Goal: Transaction & Acquisition: Purchase product/service

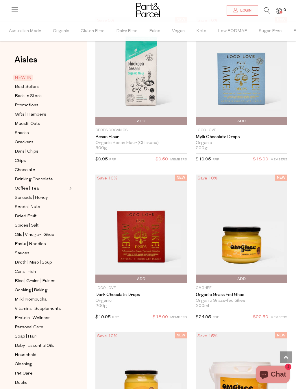
click at [32, 33] on span "Australian Made" at bounding box center [25, 31] width 32 height 20
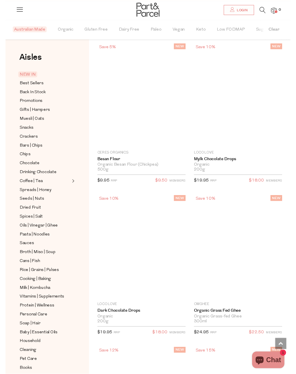
scroll to position [610, 0]
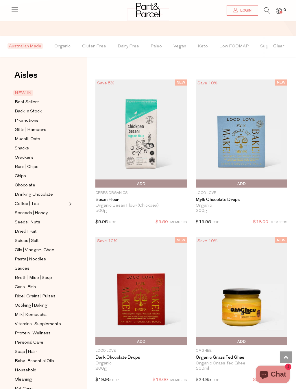
click at [265, 9] on icon at bounding box center [267, 10] width 6 height 6
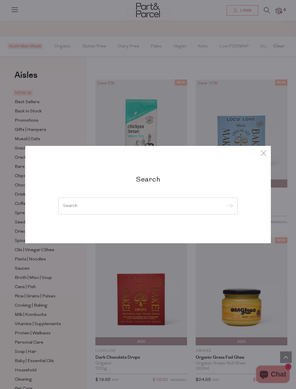
click at [181, 205] on input "search" at bounding box center [148, 206] width 170 height 4
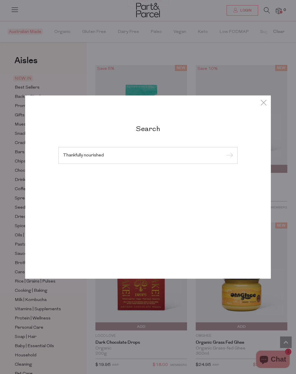
type input "Thankfully nourished"
click at [228, 156] on input "submit" at bounding box center [228, 156] width 9 height 9
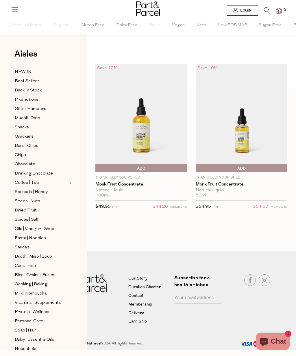
click at [269, 8] on icon at bounding box center [267, 10] width 6 height 6
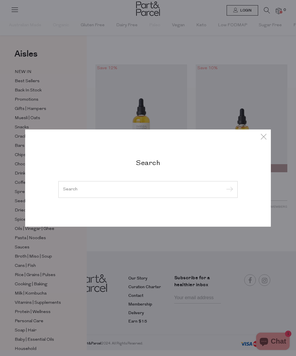
click at [176, 191] on input "search" at bounding box center [148, 189] width 170 height 4
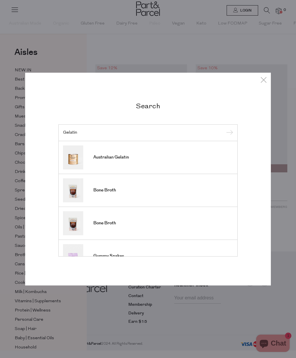
type input "Gelatin"
click at [228, 133] on input "submit" at bounding box center [228, 133] width 9 height 9
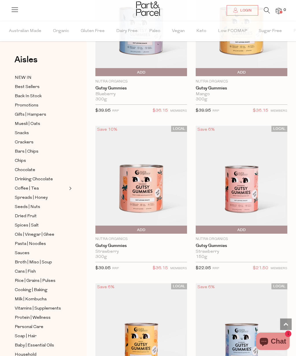
scroll to position [248, 0]
